Goal: Task Accomplishment & Management: Use online tool/utility

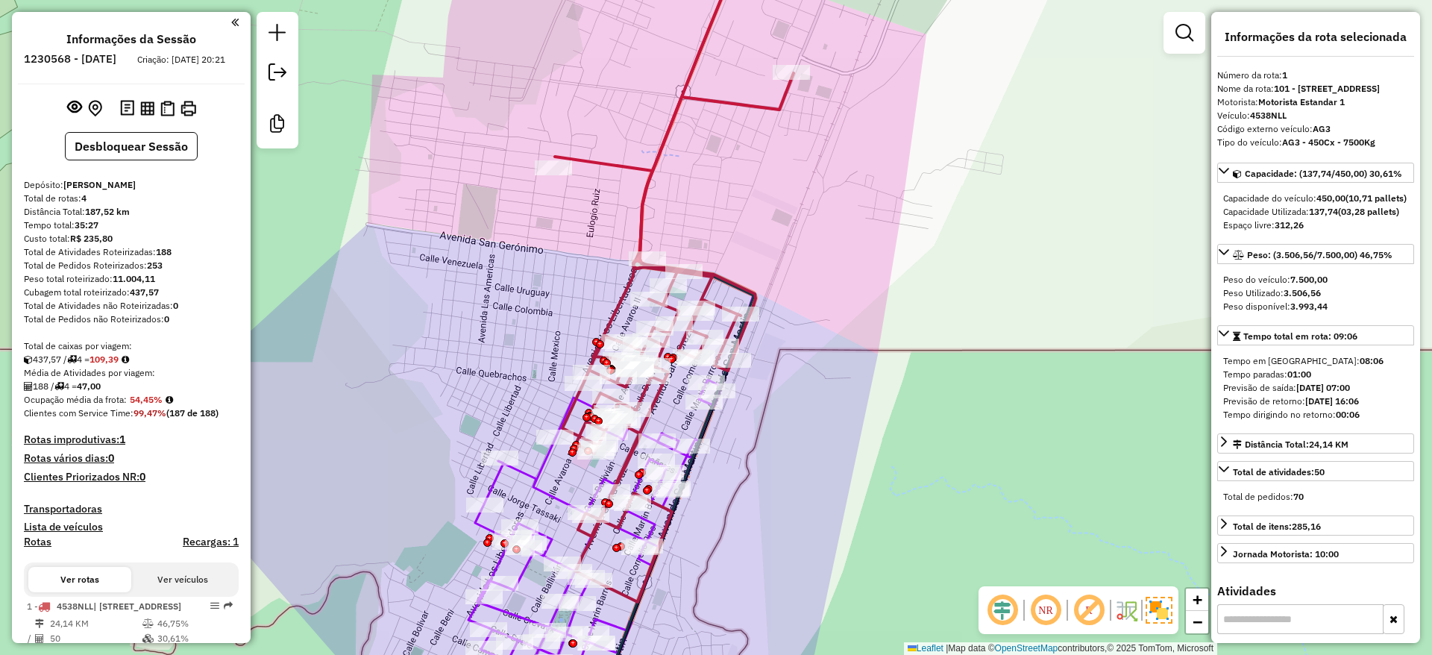
select select "**********"
click at [1122, 172] on div "Janela de atendimento Grade de atendimento Capacidade Transportadoras Veículos …" at bounding box center [716, 327] width 1432 height 655
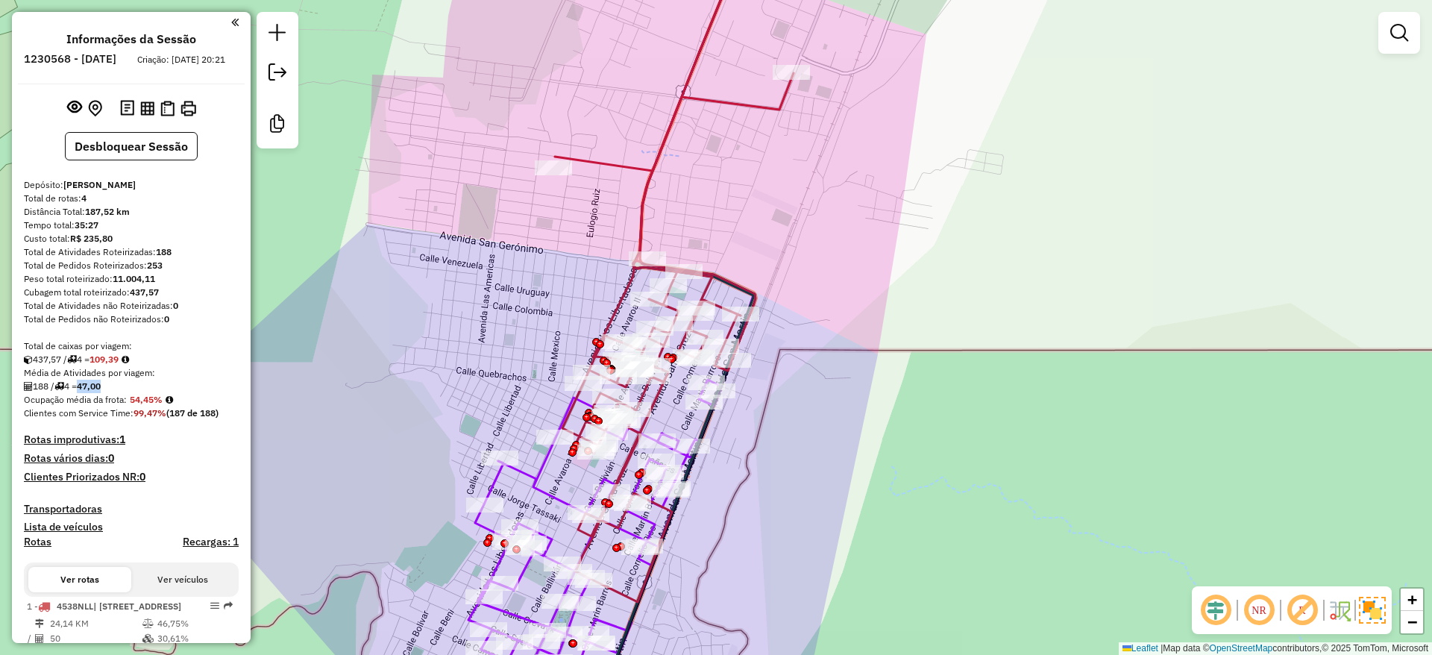
click at [852, 122] on div "Janela de atendimento Grade de atendimento Capacidade Transportadoras Veículos …" at bounding box center [716, 327] width 1432 height 655
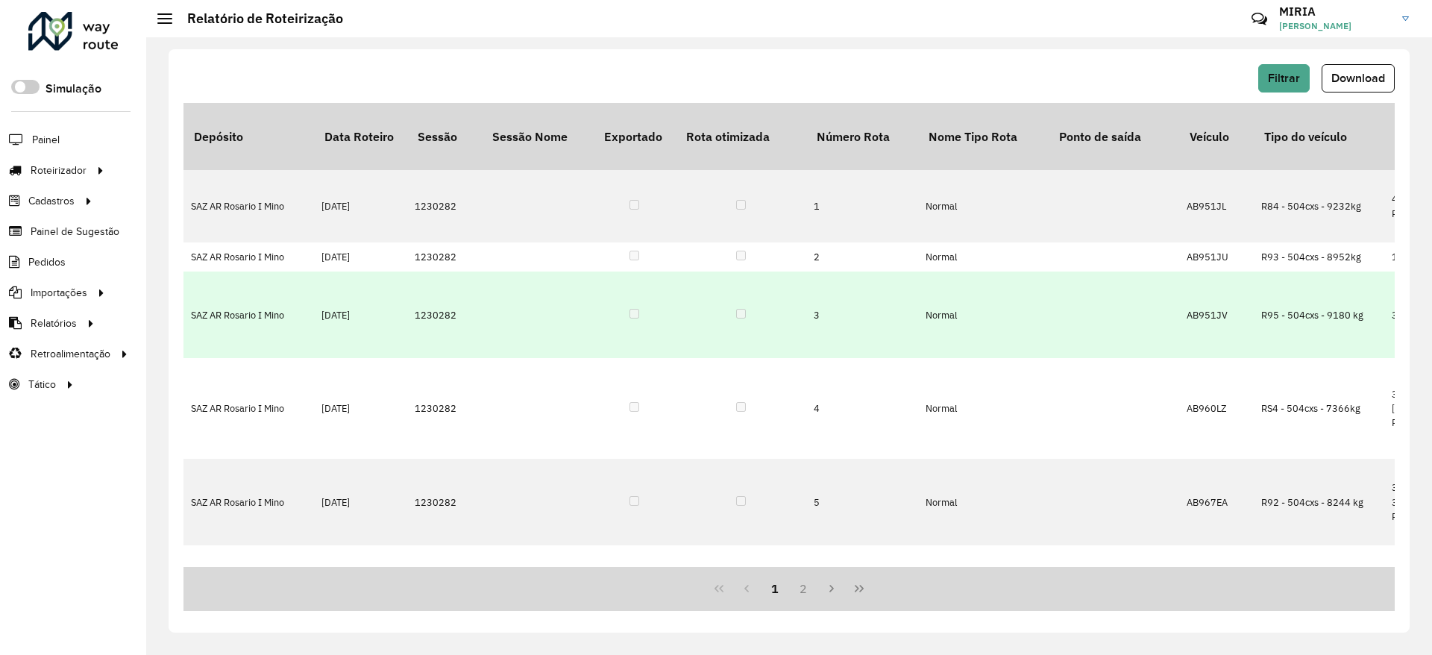
click at [1377, 271] on td "R95 - 504cxs - 9180 kg" at bounding box center [1318, 314] width 130 height 86
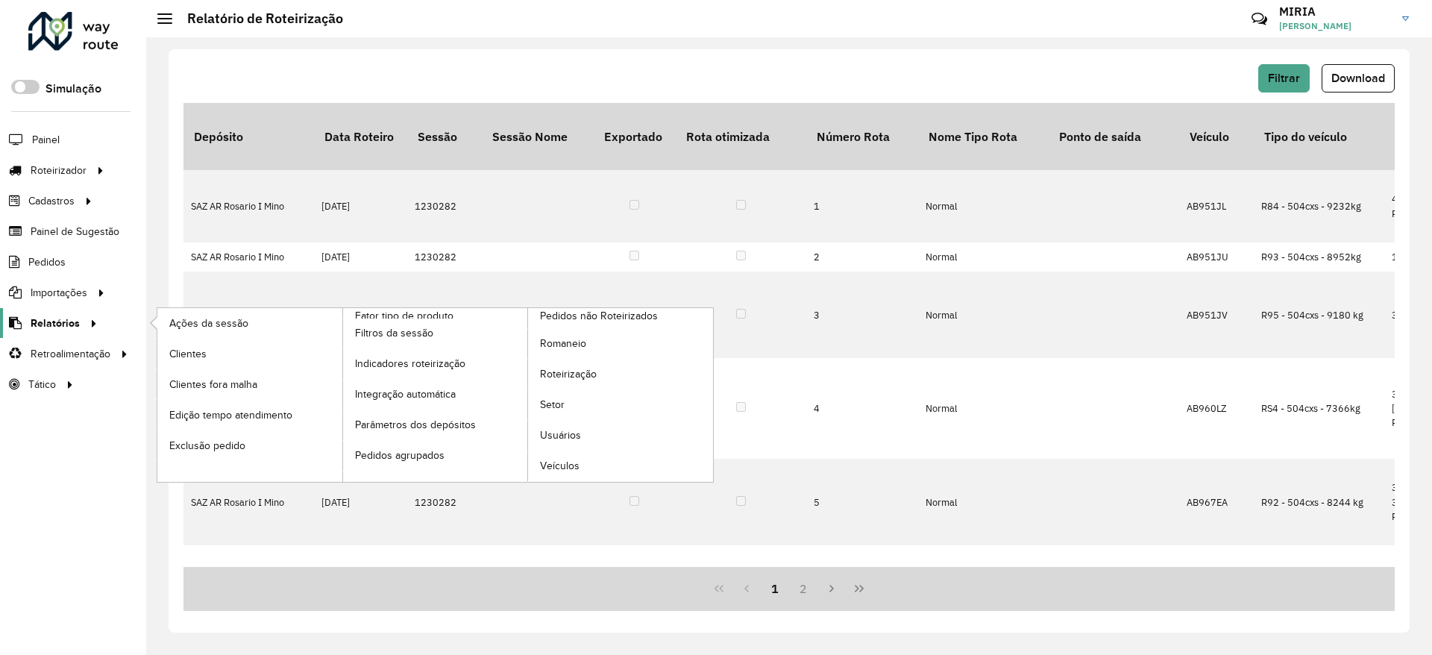
click at [51, 324] on span "Relatórios" at bounding box center [55, 323] width 49 height 16
click at [591, 381] on span "Roteirização" at bounding box center [570, 374] width 60 height 16
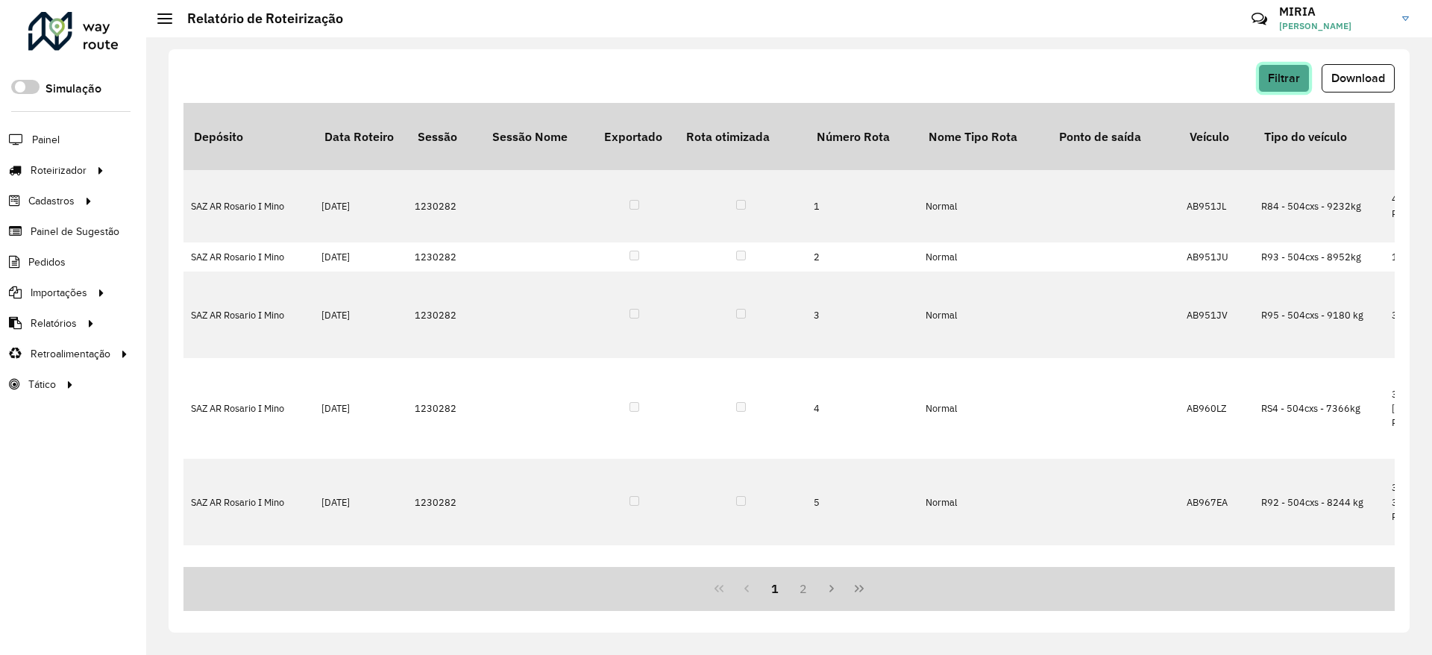
click at [1286, 77] on span "Filtrar" at bounding box center [1284, 78] width 32 height 13
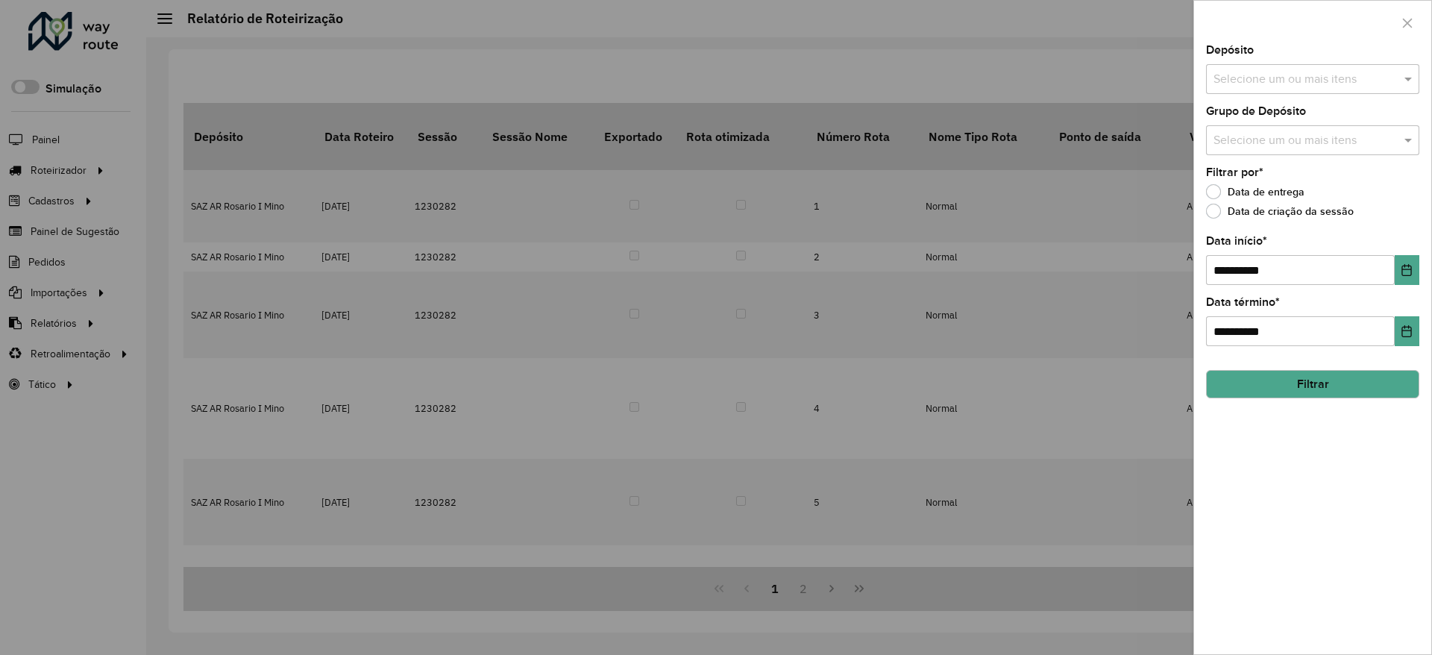
click at [1228, 212] on label "Data de criação da sessão" at bounding box center [1280, 211] width 148 height 15
click at [1410, 29] on button "button" at bounding box center [1407, 23] width 24 height 24
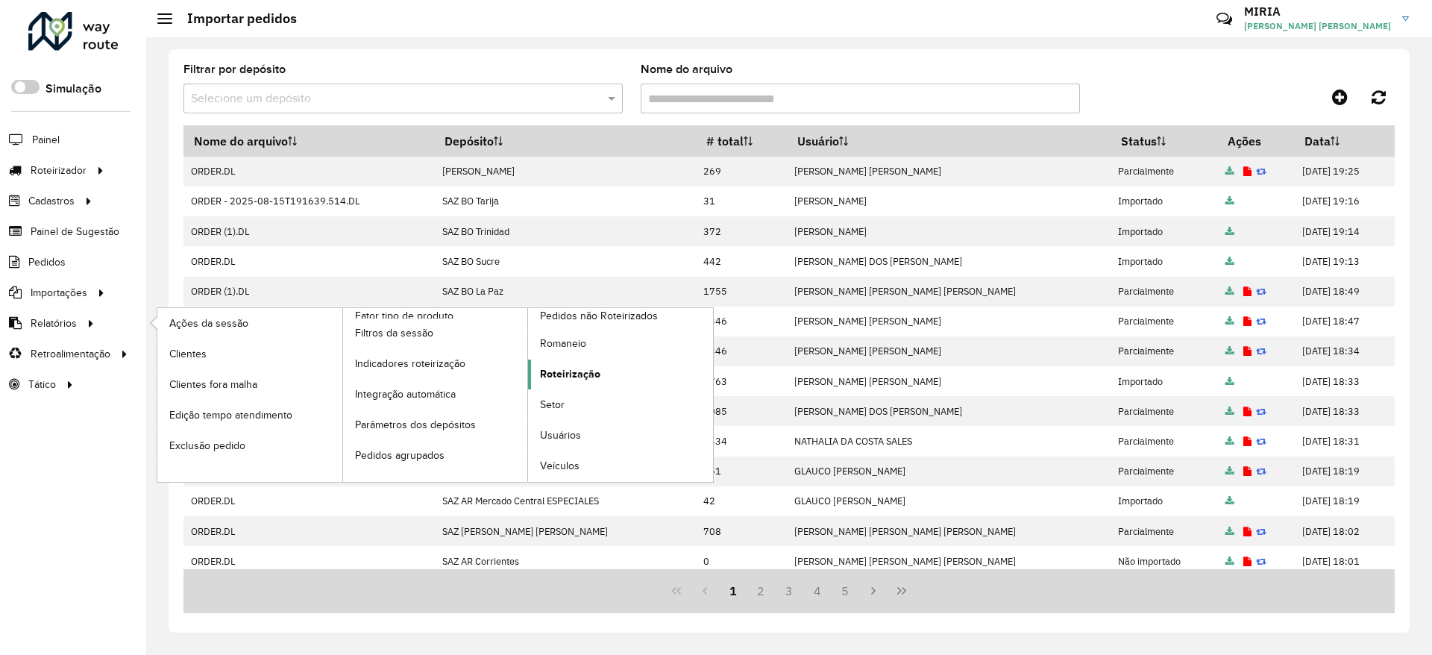
click at [591, 374] on span "Roteirização" at bounding box center [570, 374] width 60 height 16
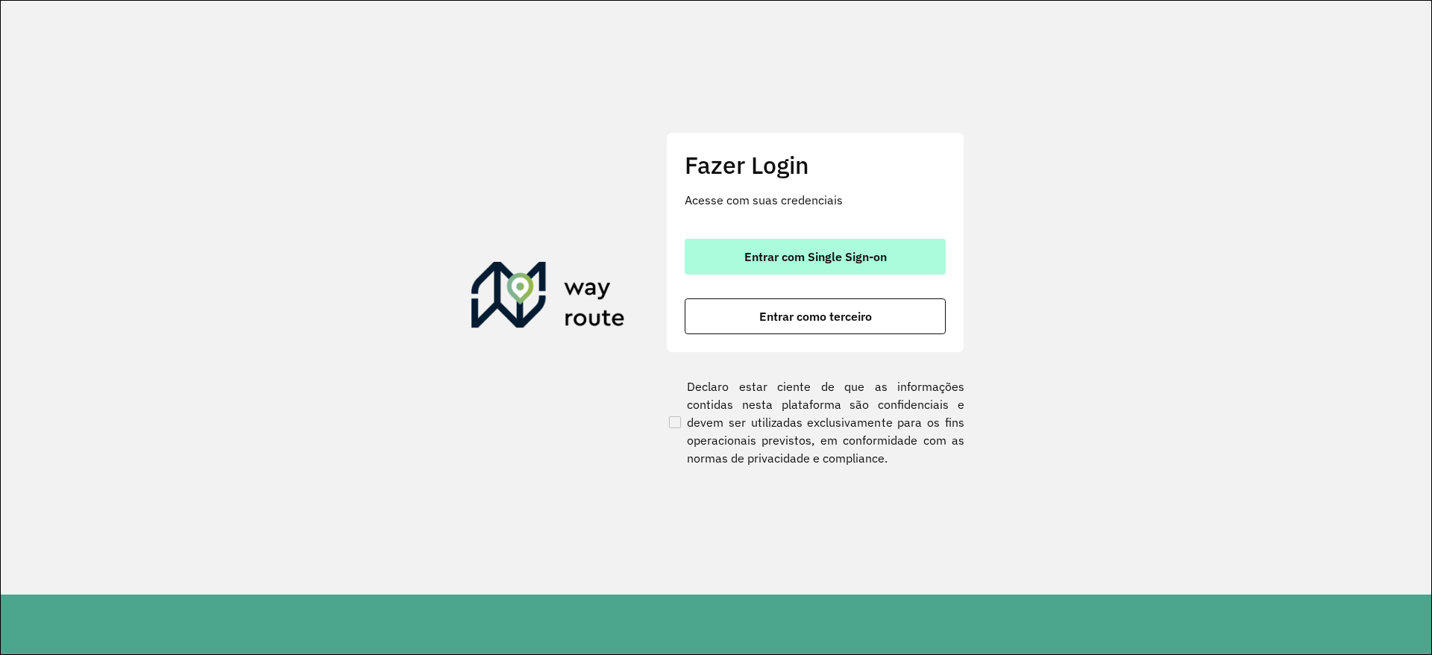
click at [805, 262] on span "Entrar com Single Sign-on" at bounding box center [815, 257] width 142 height 12
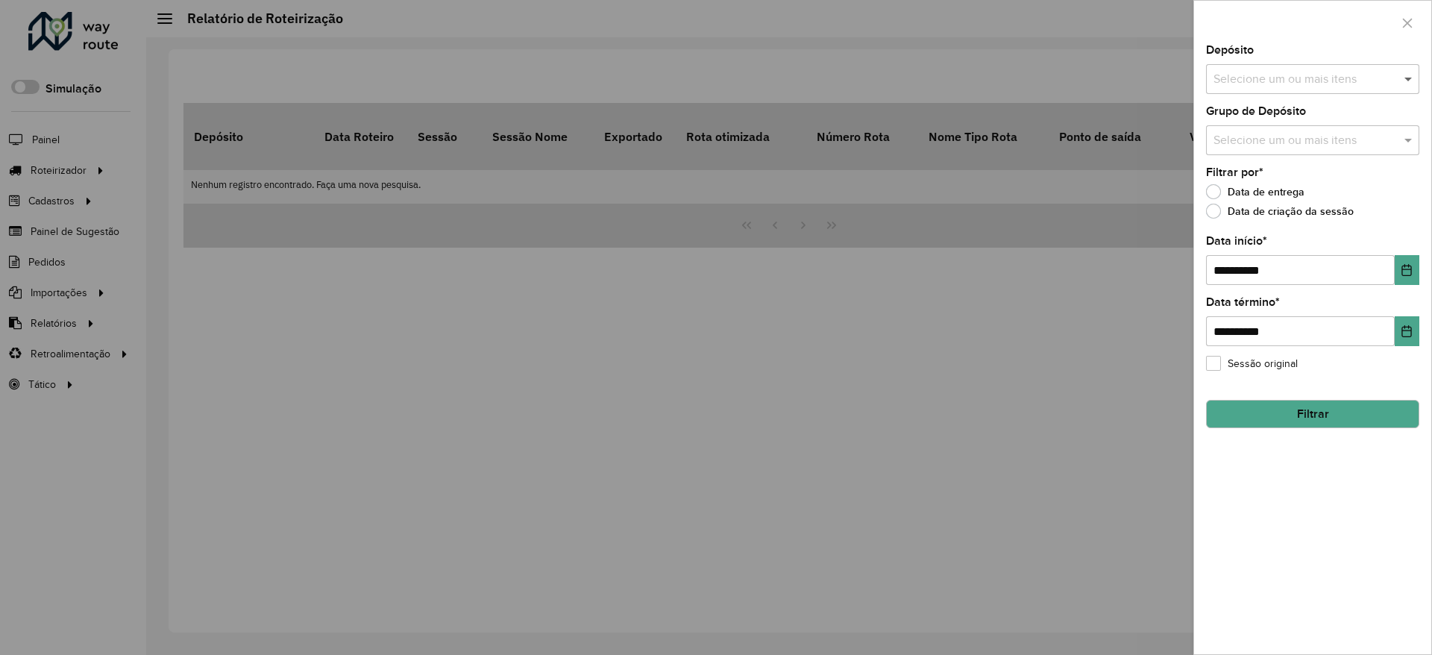
click at [1407, 73] on span at bounding box center [1409, 79] width 19 height 18
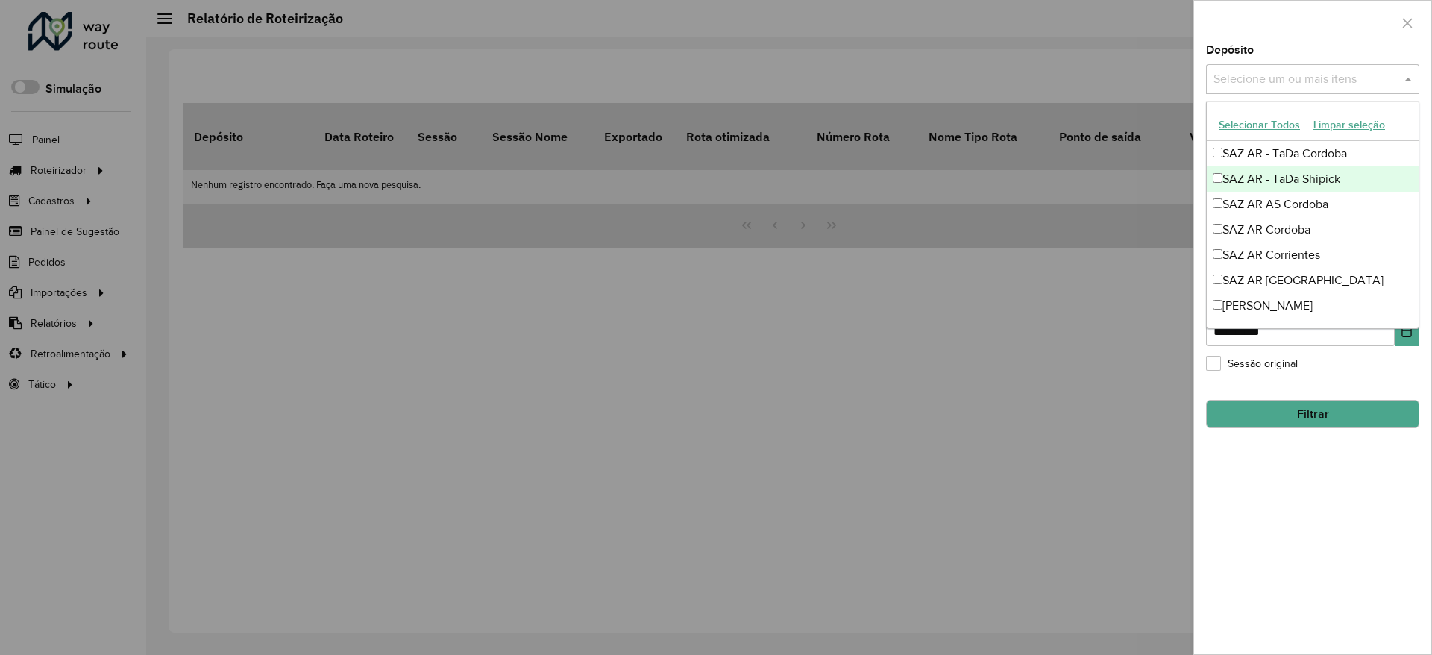
click at [1073, 198] on div at bounding box center [716, 327] width 1432 height 655
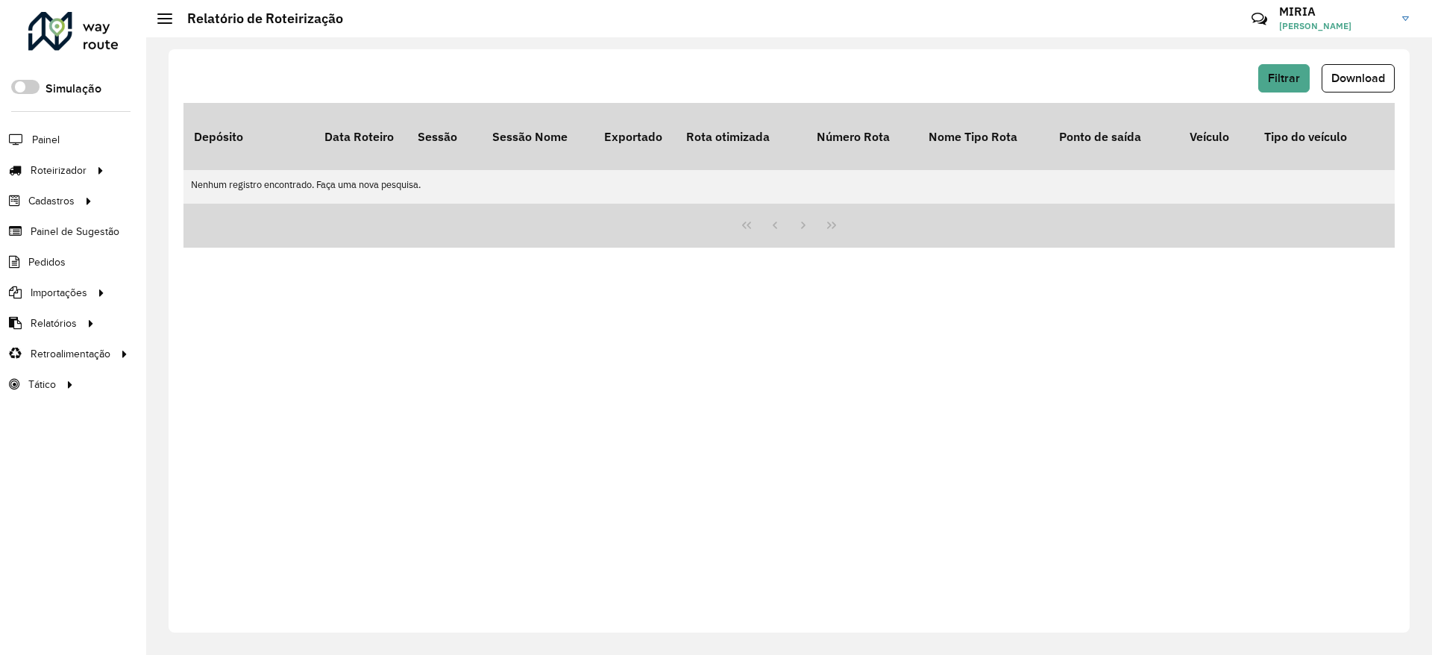
click at [1302, 57] on div "Filtrar Download Depósito Data Roteiro Sessão Sessão Nome Exportado Rota otimiz…" at bounding box center [789, 340] width 1241 height 583
click at [1277, 74] on span "Filtrar" at bounding box center [1284, 78] width 32 height 13
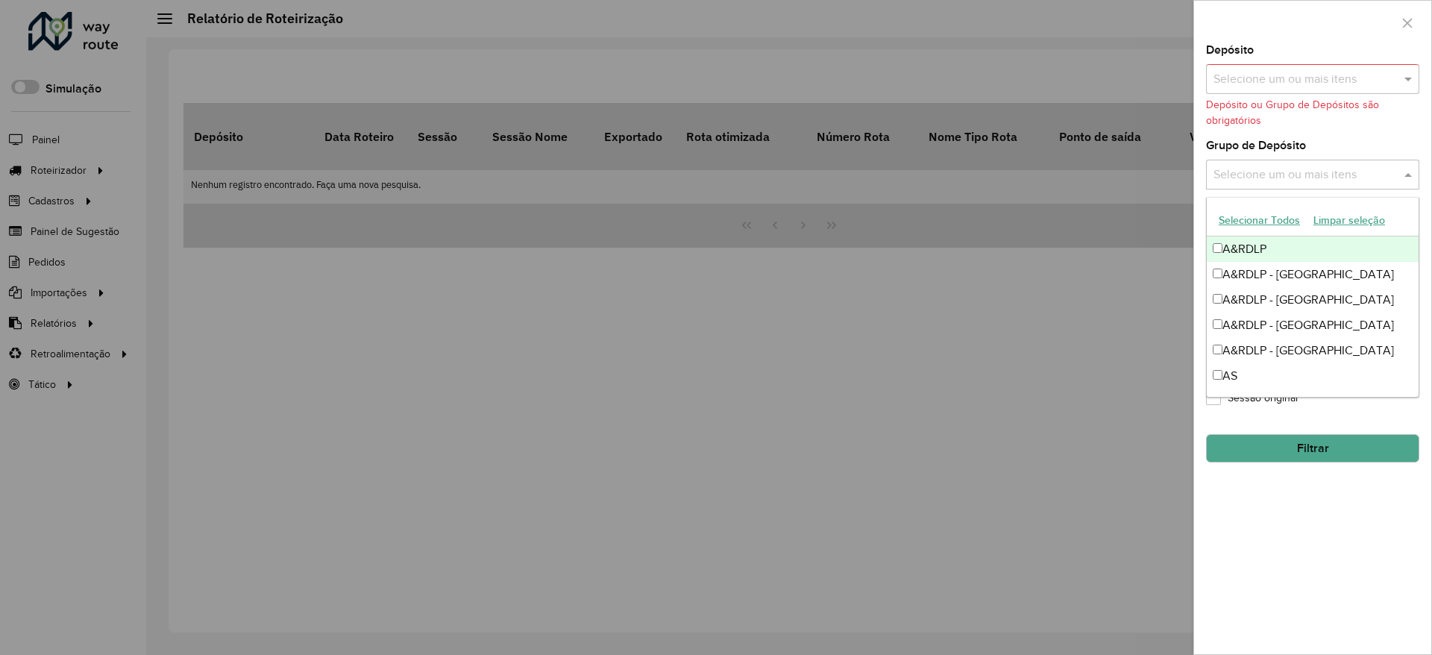
click at [1389, 175] on input "text" at bounding box center [1304, 175] width 191 height 18
click at [1261, 271] on div "A&RDLP - [GEOGRAPHIC_DATA]" at bounding box center [1313, 274] width 212 height 25
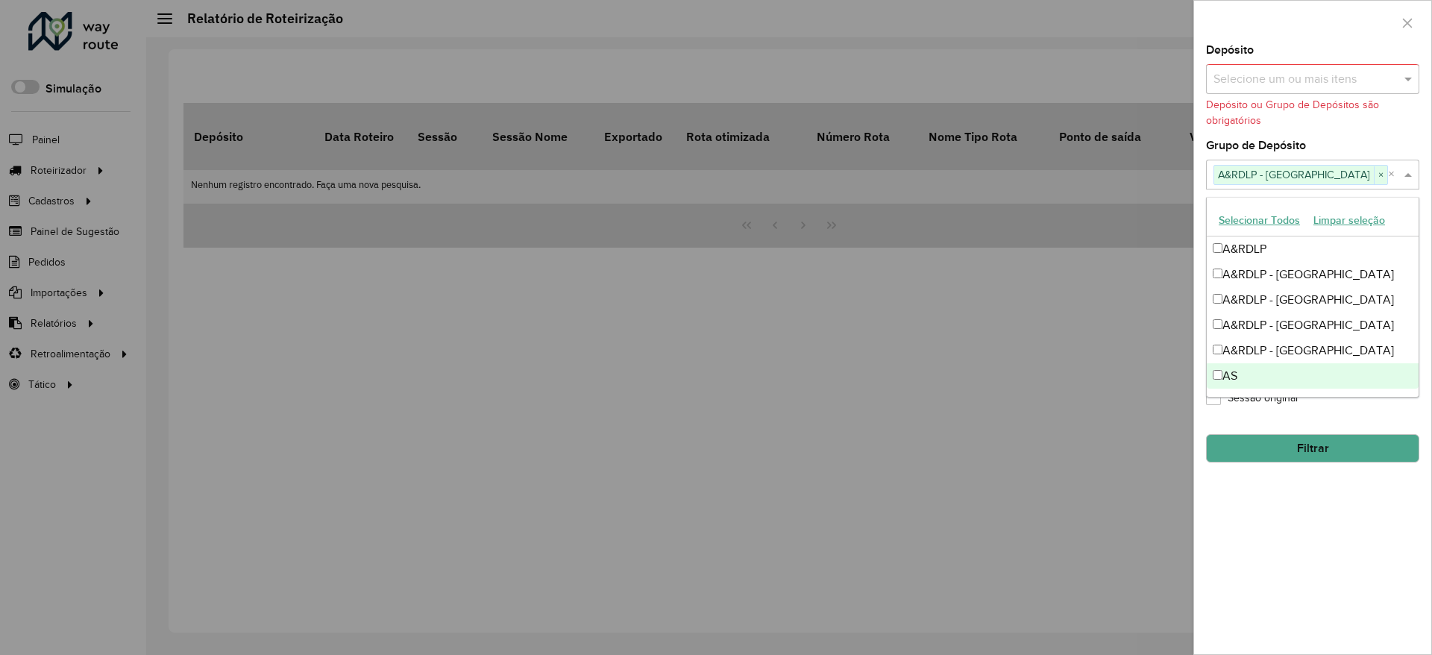
click at [1296, 513] on div "**********" at bounding box center [1312, 349] width 237 height 609
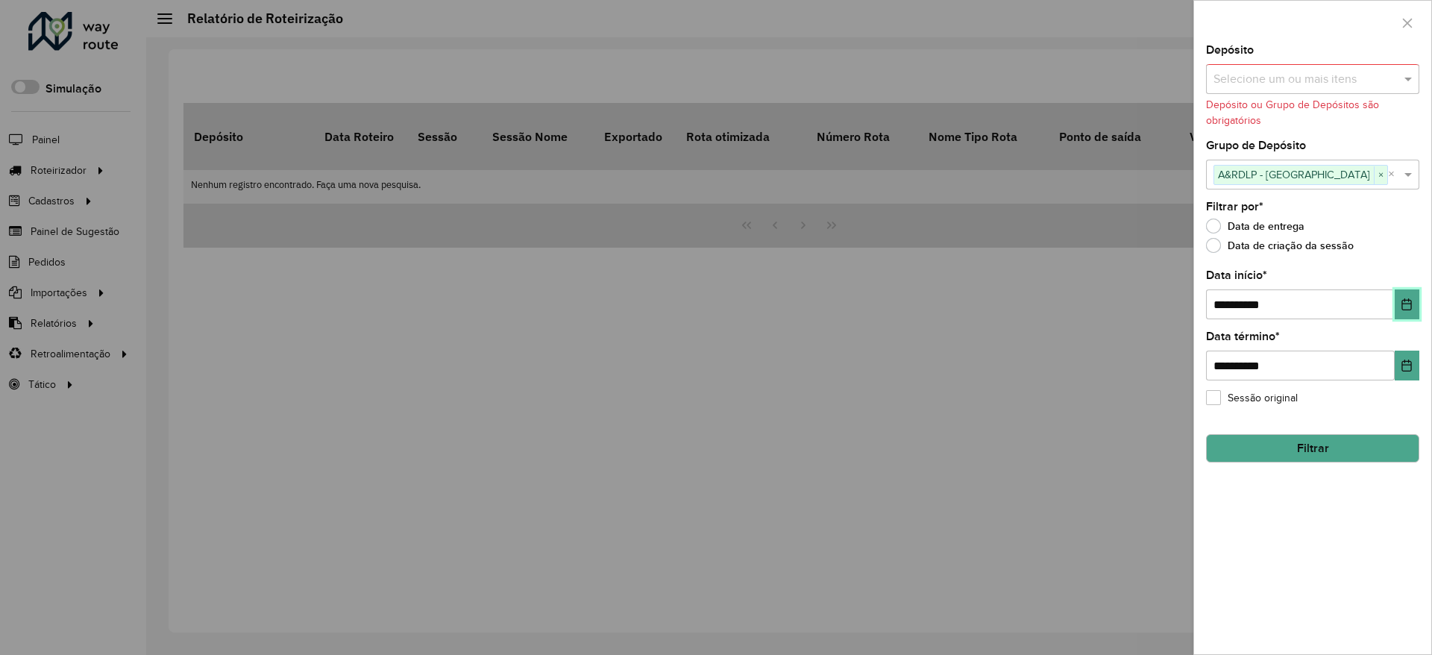
click at [1406, 305] on icon "Choose Date" at bounding box center [1406, 304] width 12 height 12
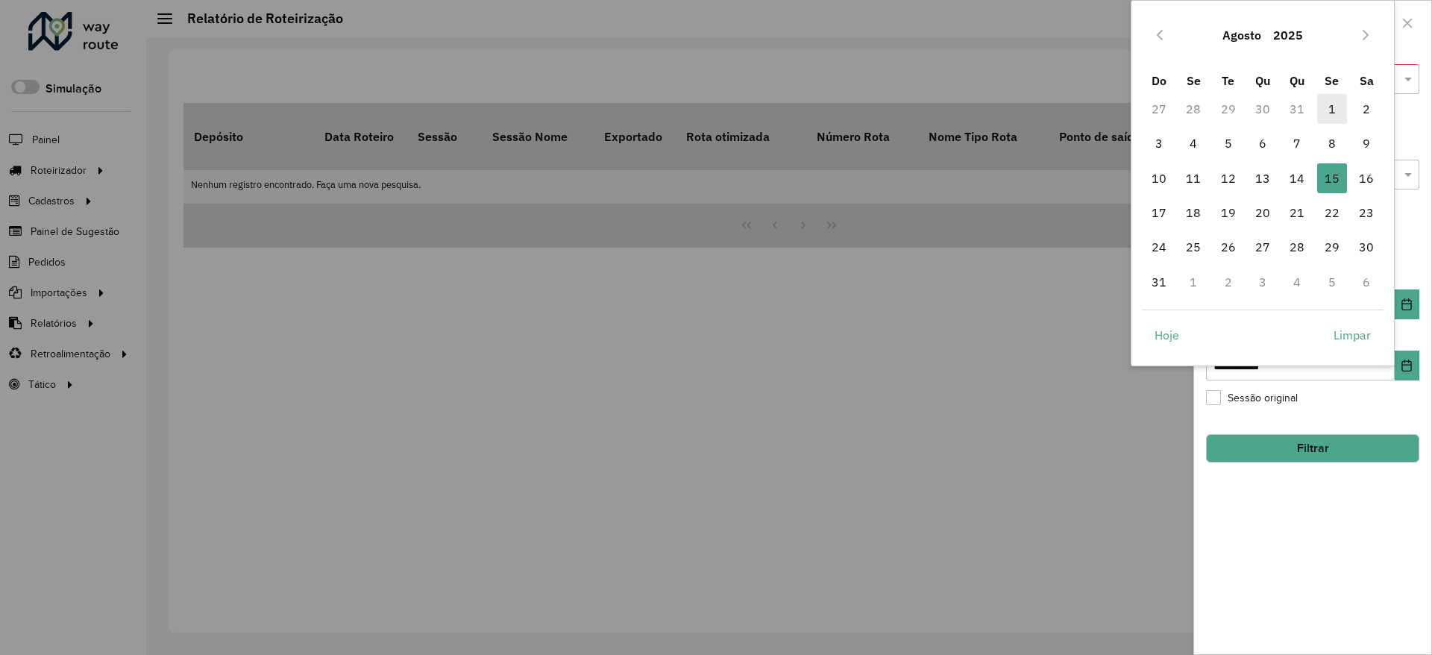
click at [1333, 105] on span "1" at bounding box center [1332, 109] width 30 height 30
type input "**********"
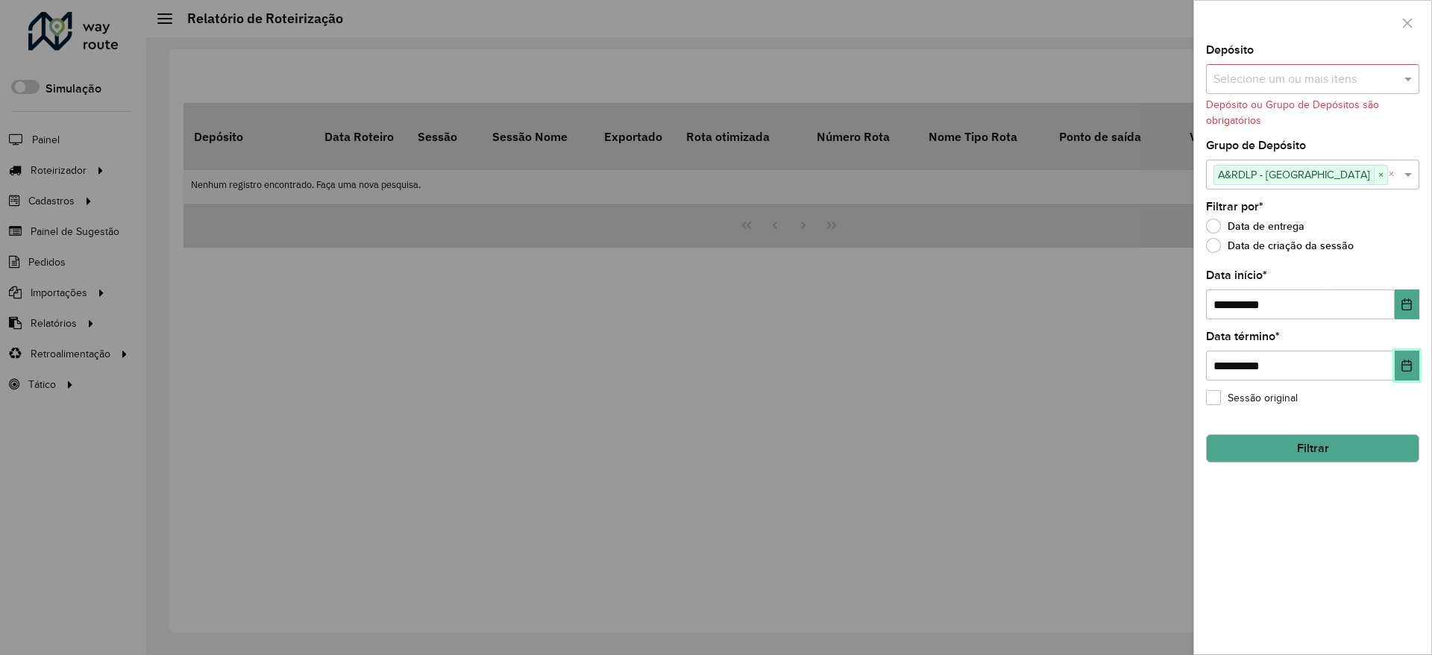
click at [1413, 362] on button "Choose Date" at bounding box center [1406, 365] width 25 height 30
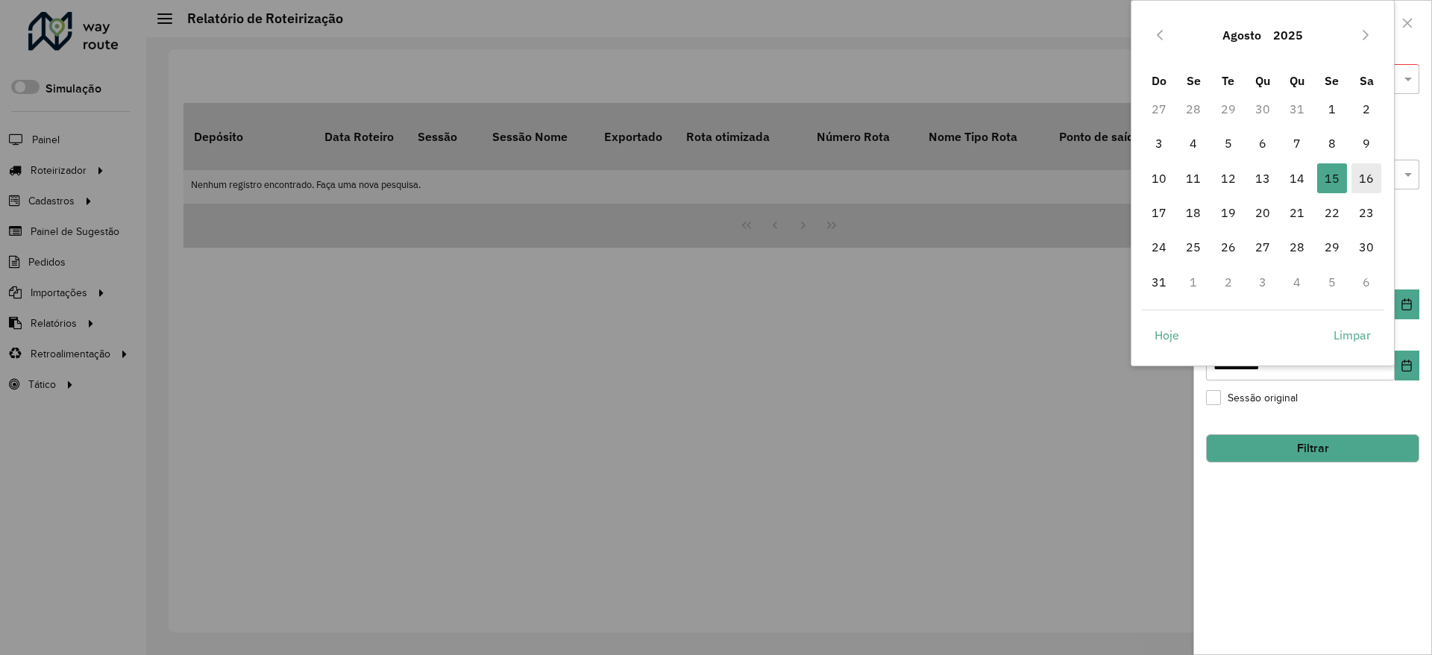
click at [1365, 177] on span "16" at bounding box center [1366, 178] width 30 height 30
type input "**********"
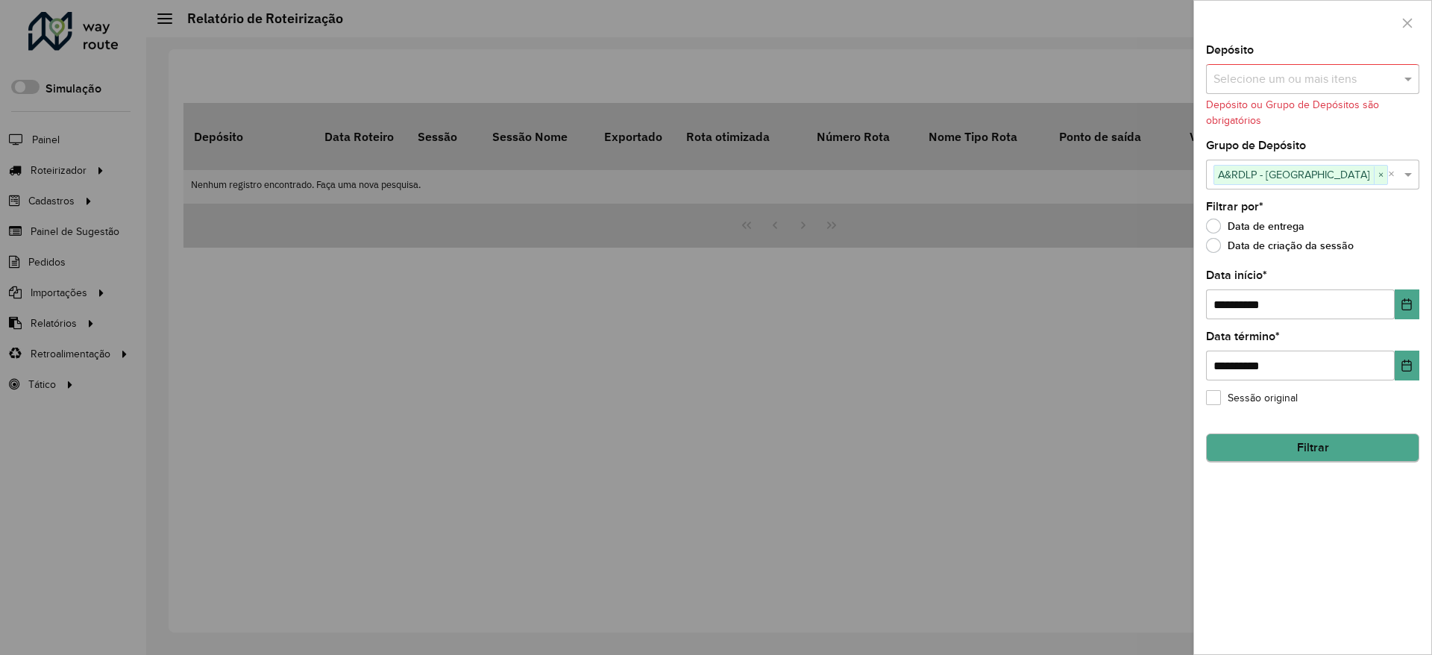
click at [1330, 433] on hb-field-button "Filtrar" at bounding box center [1312, 442] width 213 height 40
click at [1326, 450] on button "Filtrar" at bounding box center [1312, 448] width 213 height 28
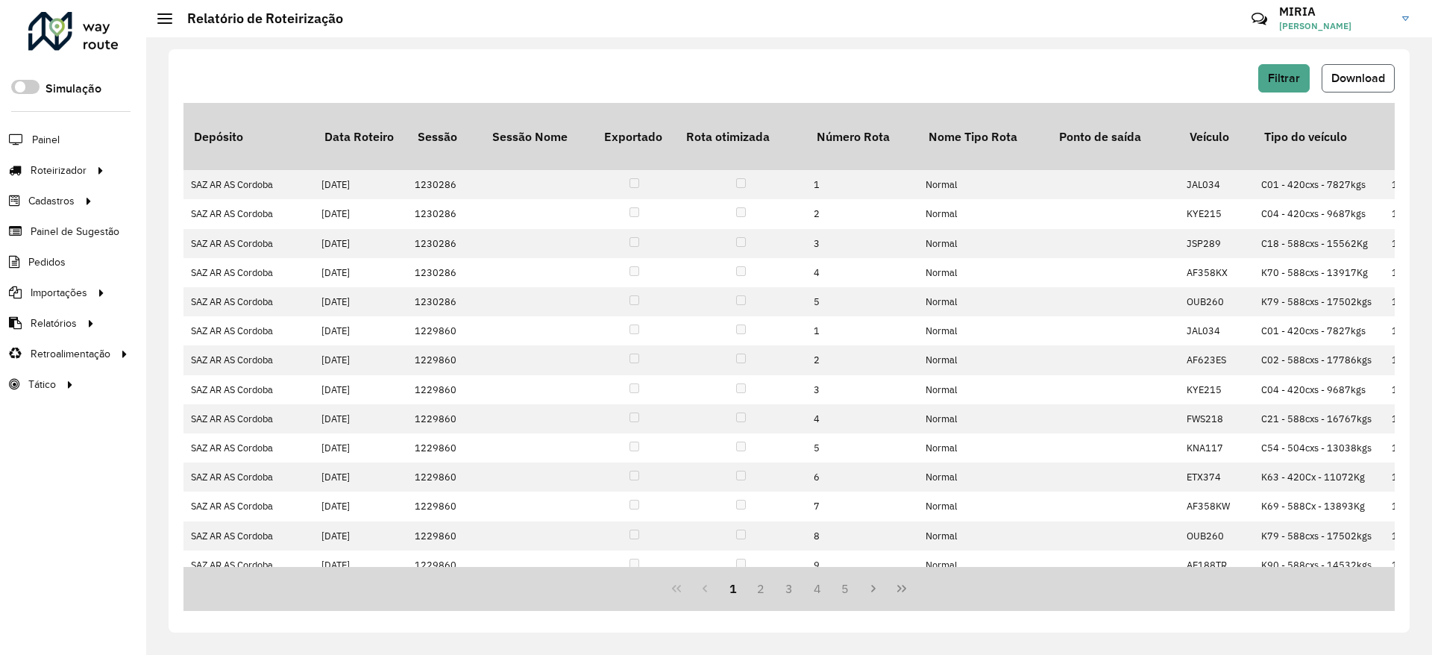
click at [1371, 82] on span "Download" at bounding box center [1358, 78] width 54 height 13
